Goal: Transaction & Acquisition: Download file/media

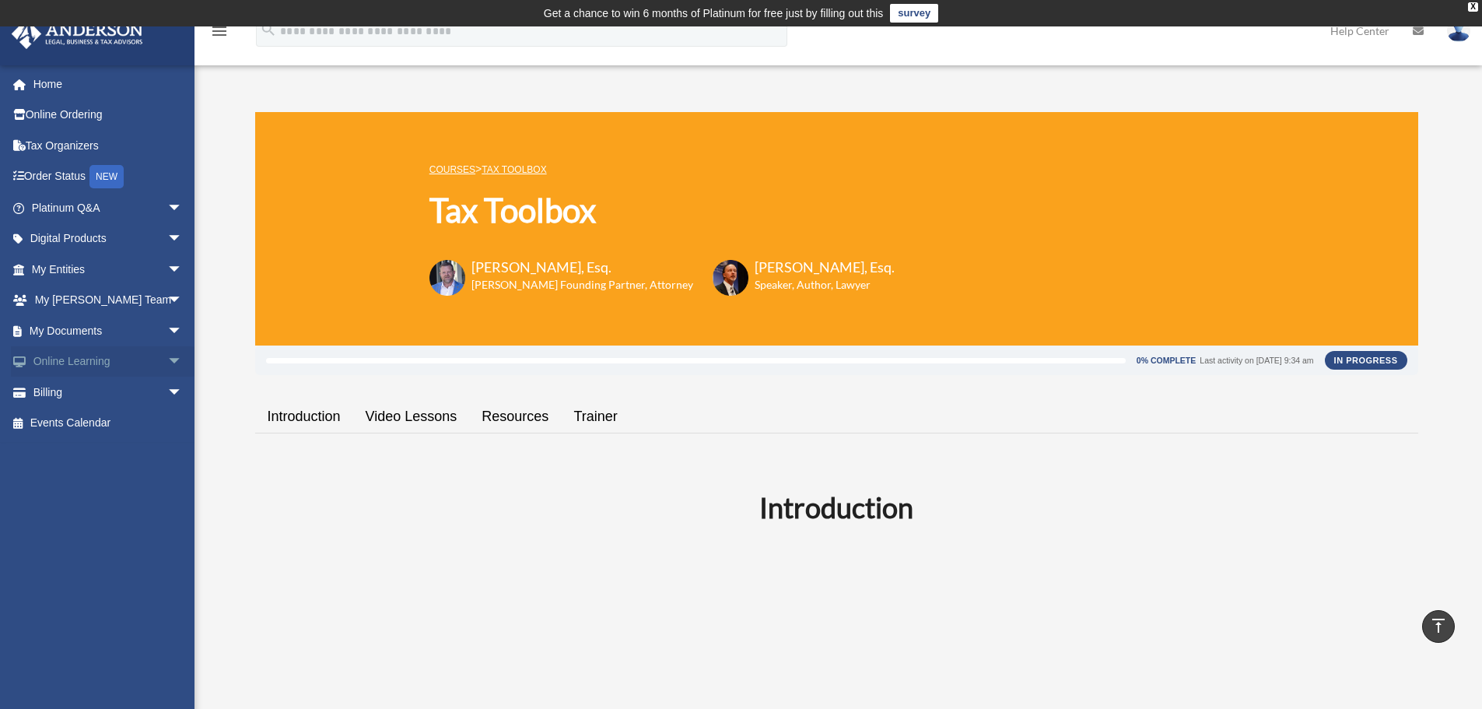
scroll to position [1401, 0]
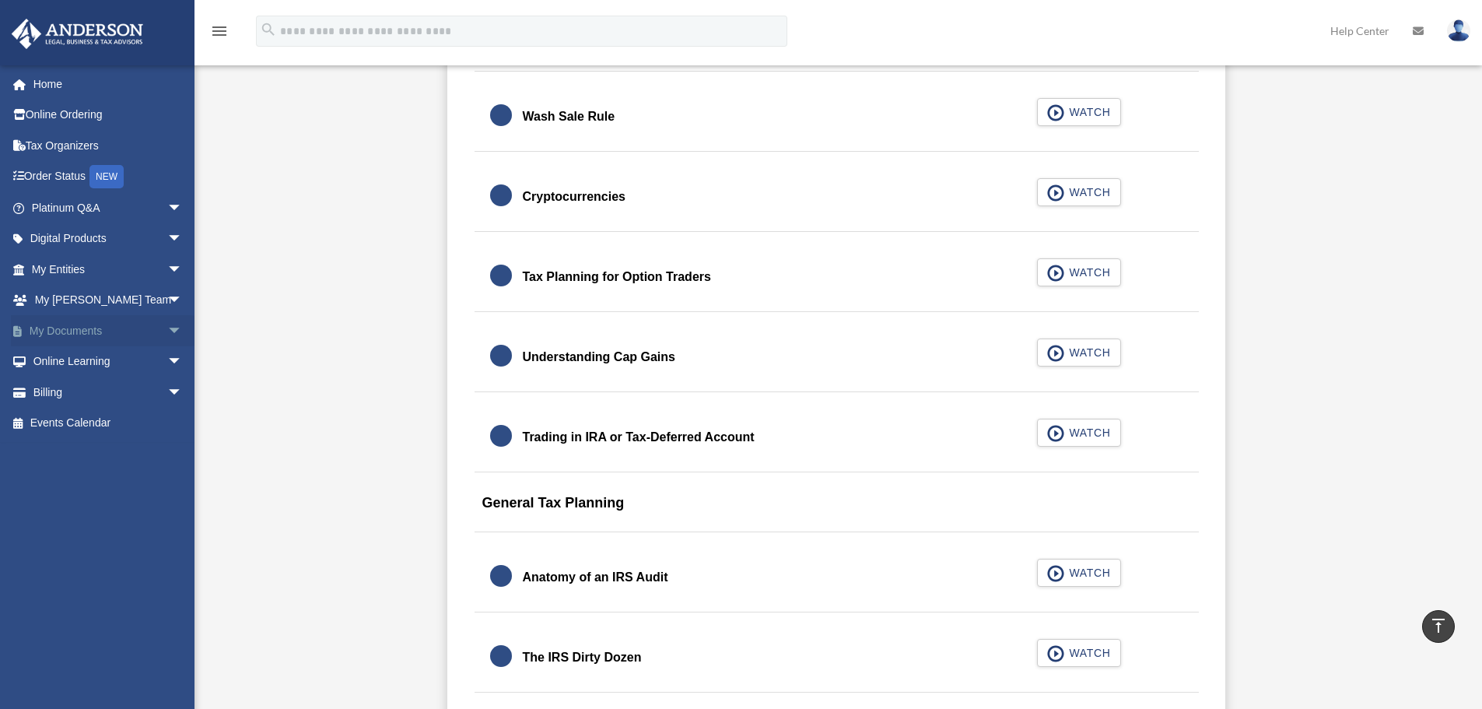
click at [167, 329] on span "arrow_drop_down" at bounding box center [182, 331] width 31 height 32
click at [69, 420] on link "Forms Library" at bounding box center [114, 423] width 184 height 31
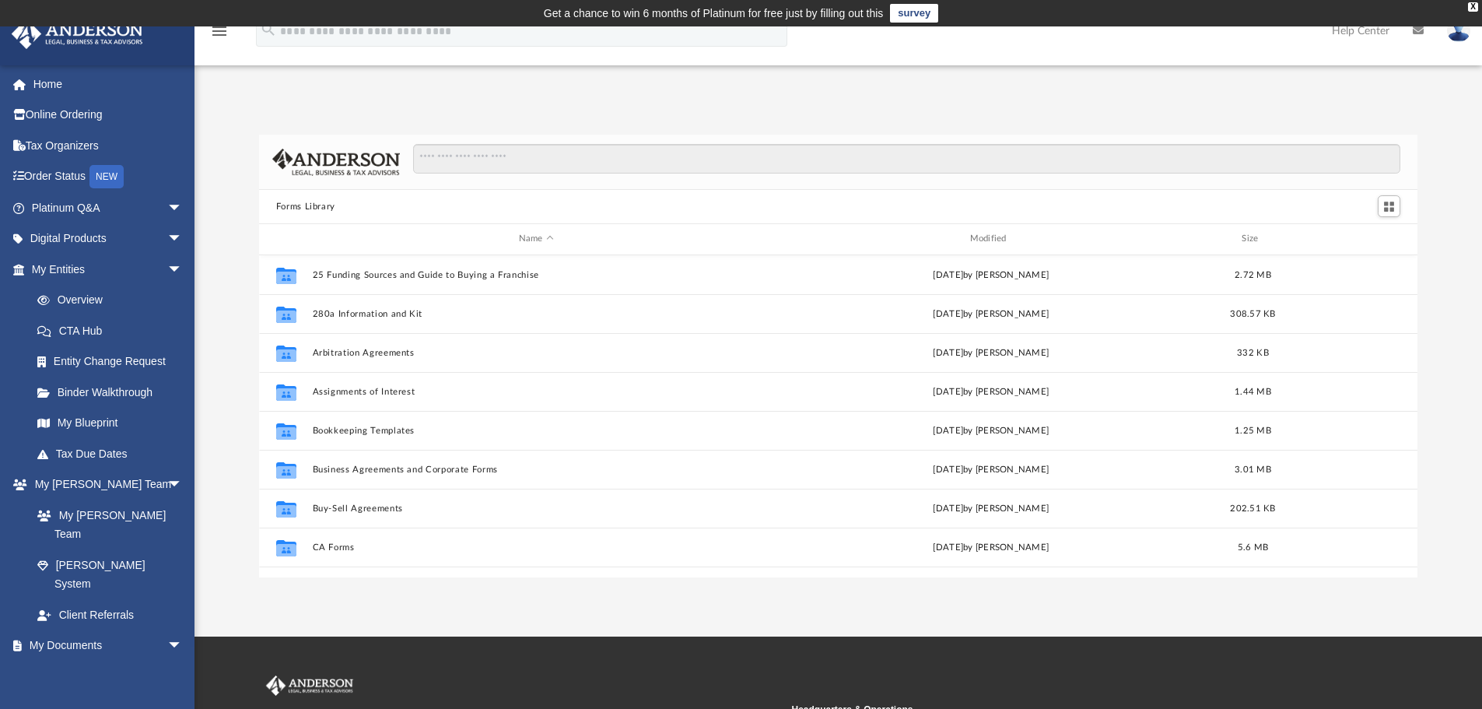
scroll to position [342, 1147]
click at [167, 271] on span "arrow_drop_down" at bounding box center [182, 270] width 31 height 32
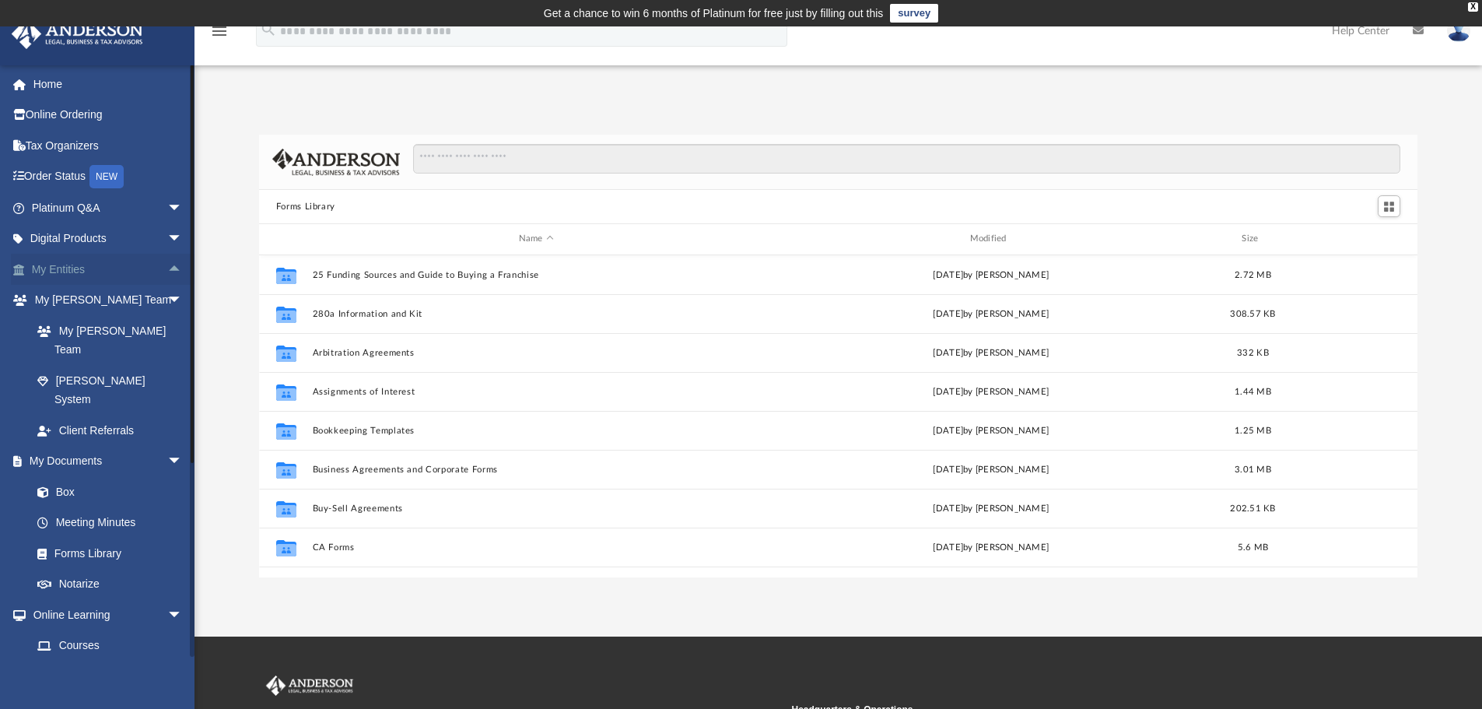
click at [167, 271] on span "arrow_drop_up" at bounding box center [182, 270] width 31 height 32
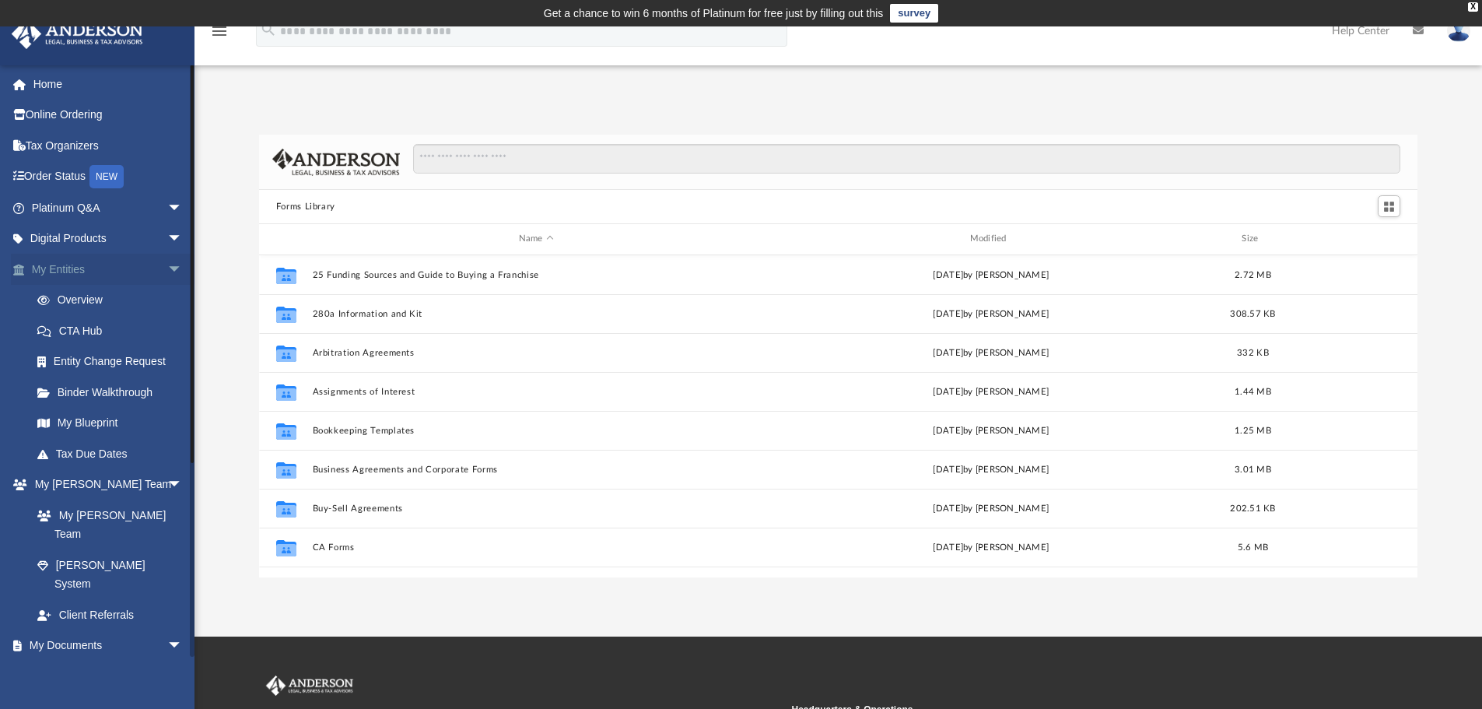
click at [167, 271] on span "arrow_drop_down" at bounding box center [182, 270] width 31 height 32
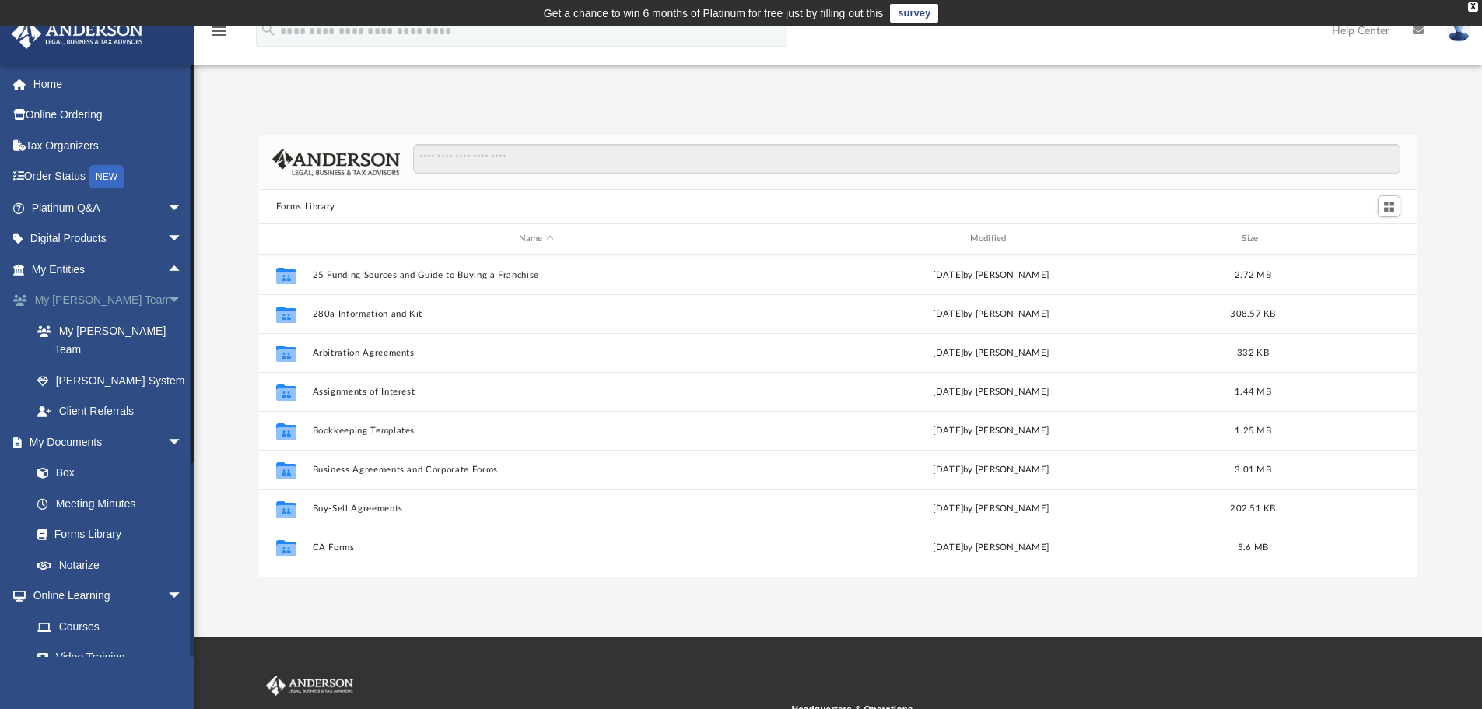
click at [167, 296] on span "arrow_drop_down" at bounding box center [182, 301] width 31 height 32
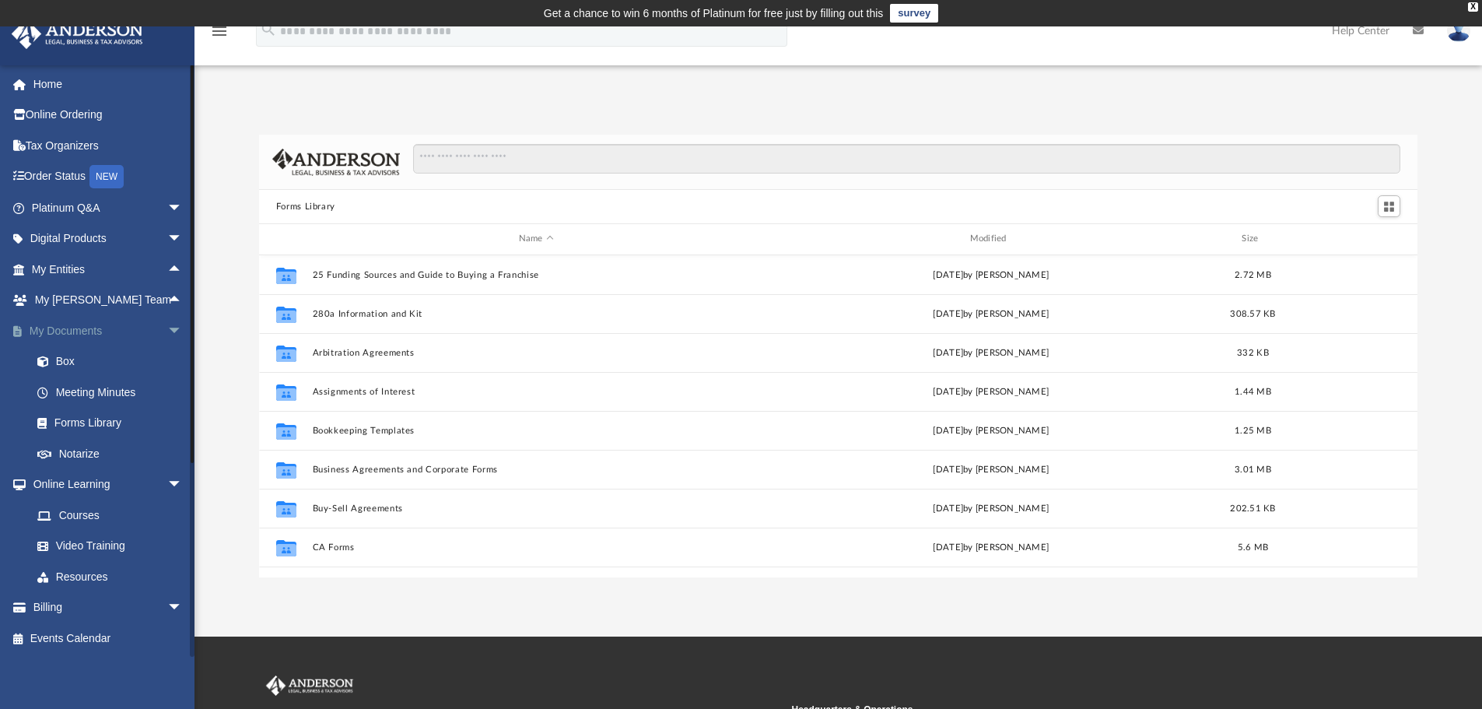
click at [167, 341] on span "arrow_drop_down" at bounding box center [182, 331] width 31 height 32
click at [167, 341] on span "arrow_drop_up" at bounding box center [182, 331] width 31 height 32
click at [89, 416] on link "Forms Library" at bounding box center [114, 423] width 184 height 31
click at [451, 166] on input "Search files and folders" at bounding box center [907, 159] width 988 height 30
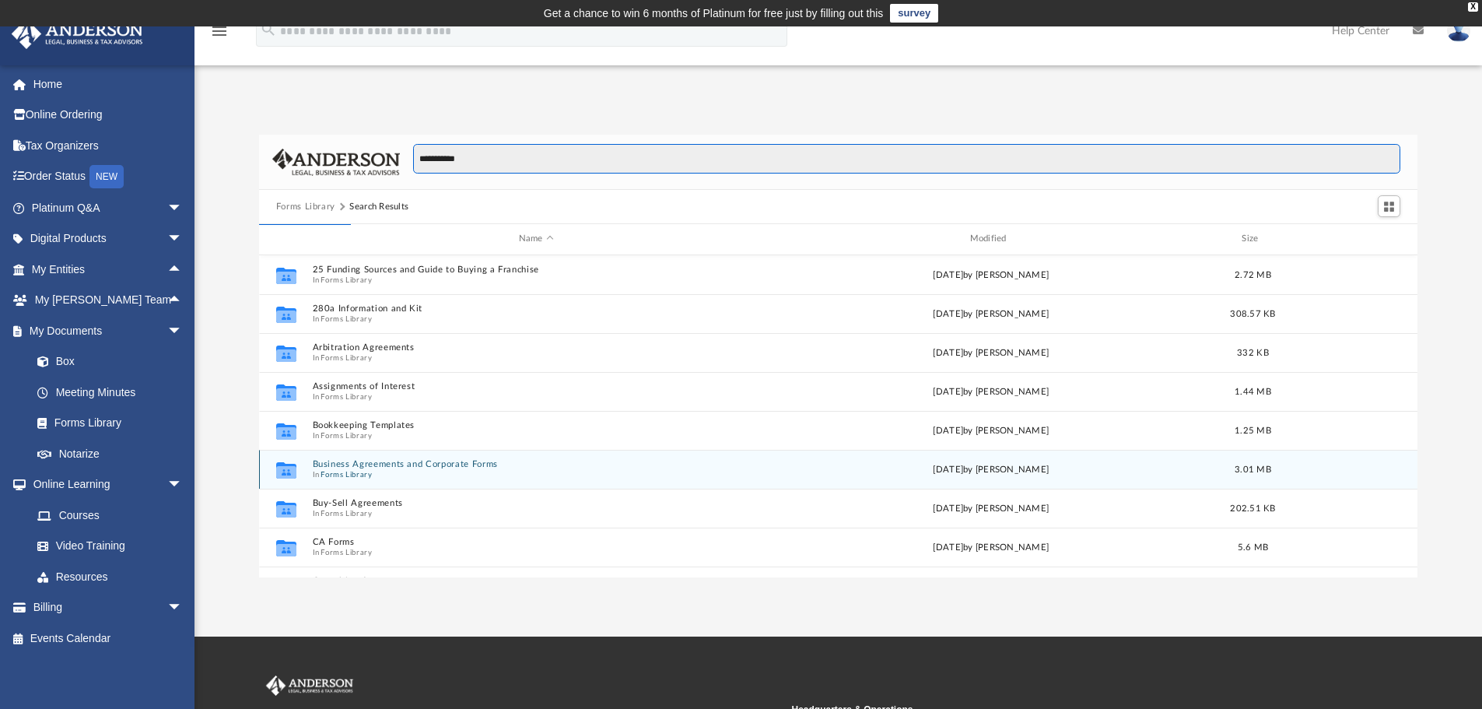
type input "**********"
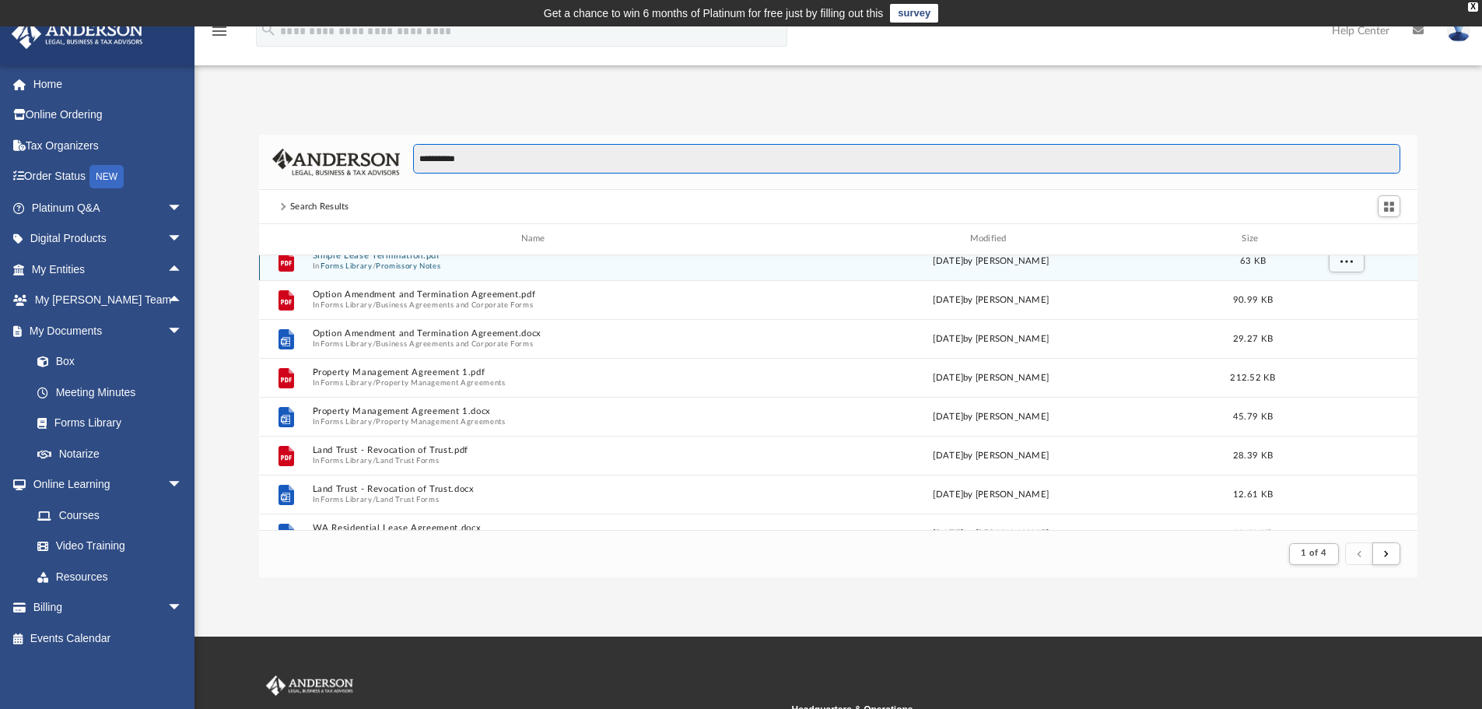
scroll to position [156, 0]
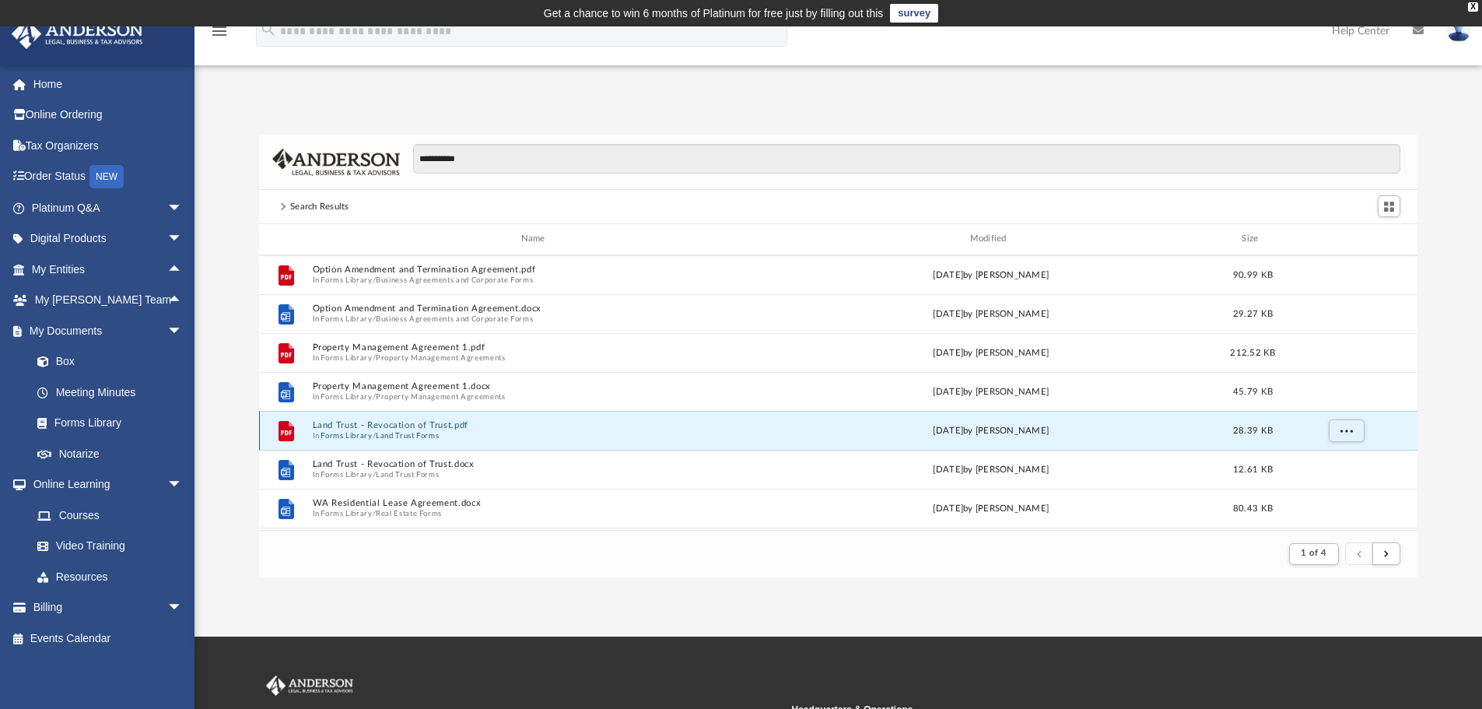
click at [421, 422] on button "Land Trust - Revocation of Trust.pdf" at bounding box center [536, 425] width 448 height 10
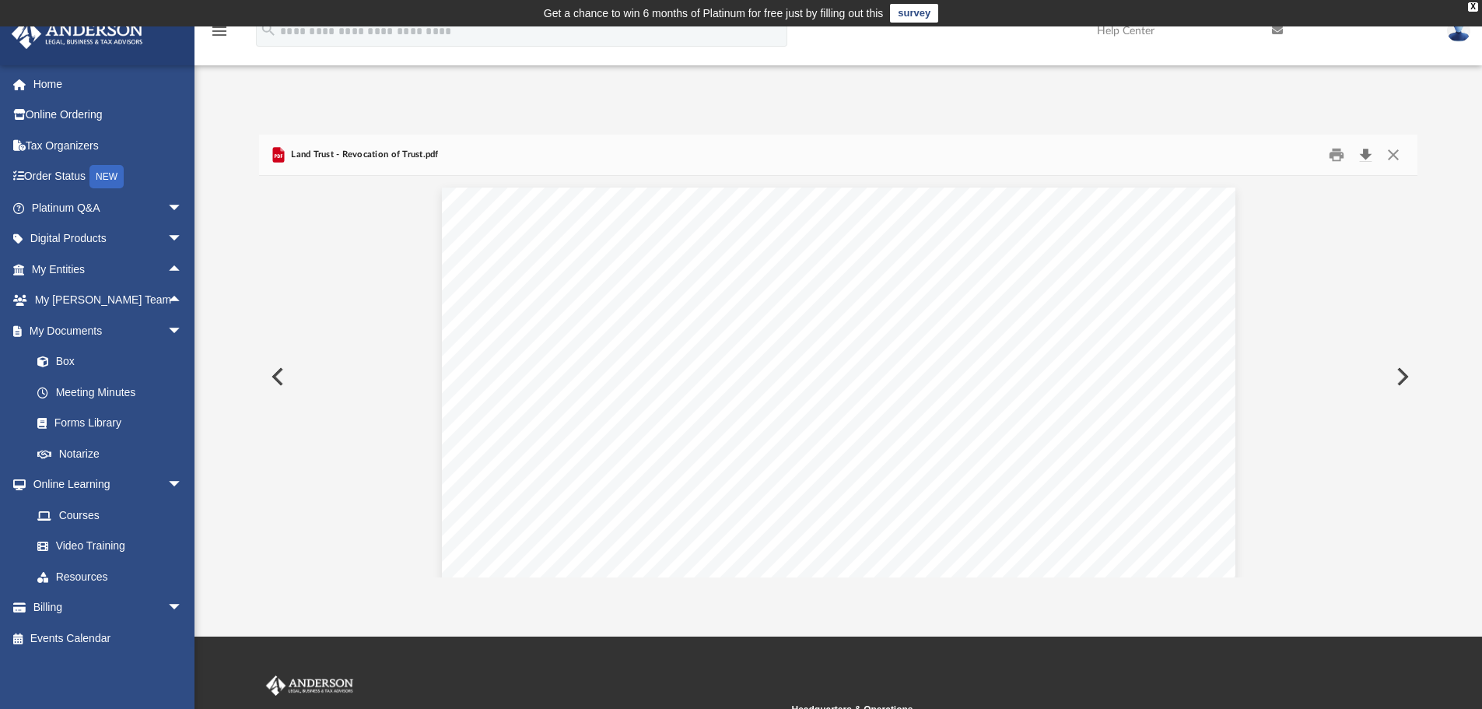
click at [1368, 161] on button "Download" at bounding box center [1366, 155] width 28 height 24
click at [1395, 157] on button "Close" at bounding box center [1394, 155] width 28 height 24
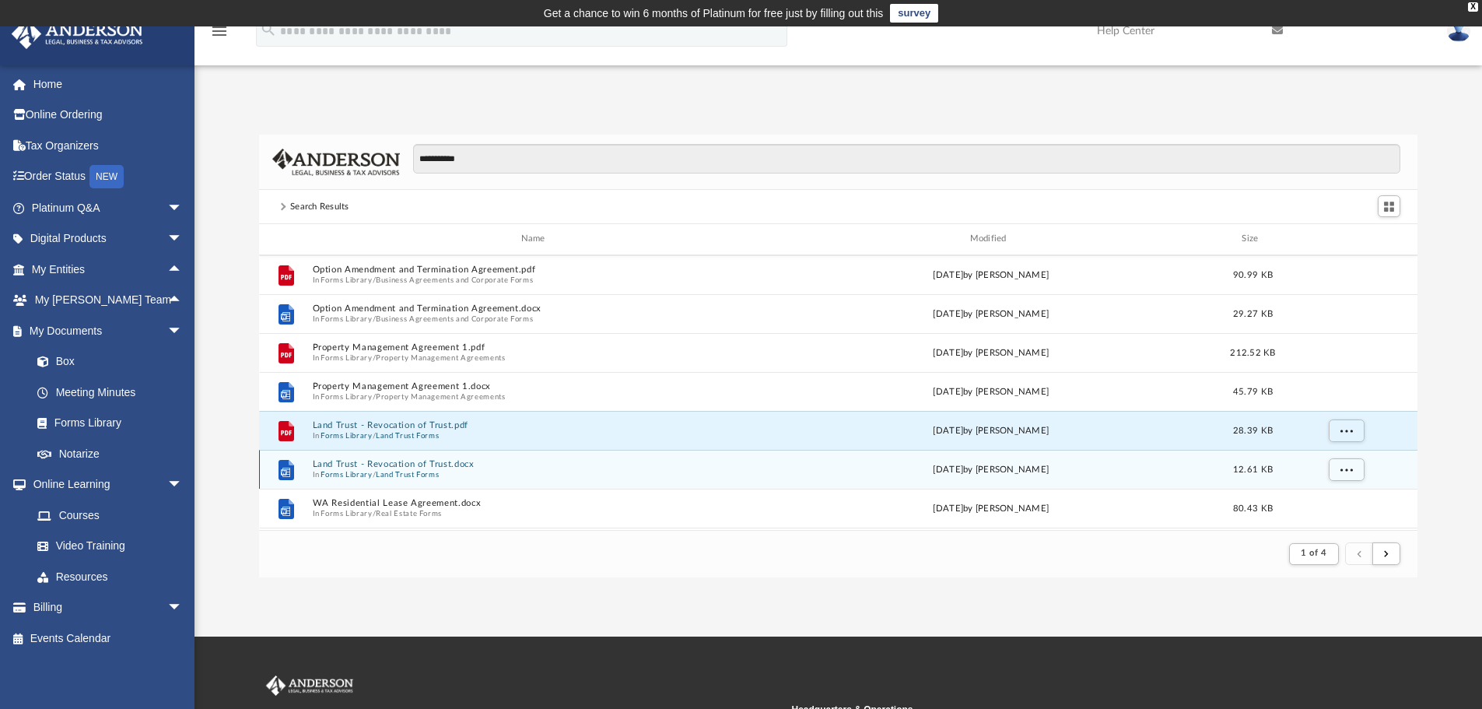
click at [380, 464] on button "Land Trust - Revocation of Trust.docx" at bounding box center [536, 464] width 448 height 10
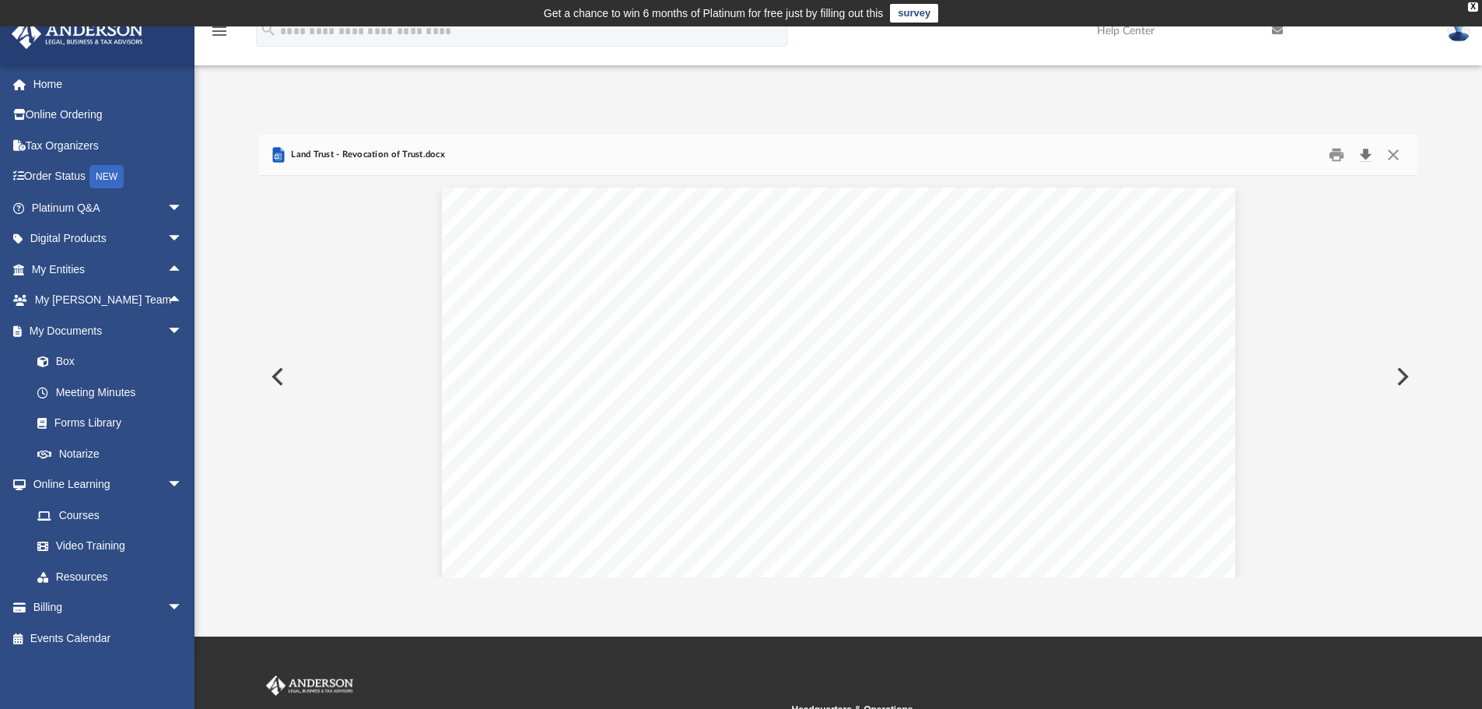
click at [1366, 154] on button "Download" at bounding box center [1366, 155] width 28 height 24
